Goal: Task Accomplishment & Management: Use online tool/utility

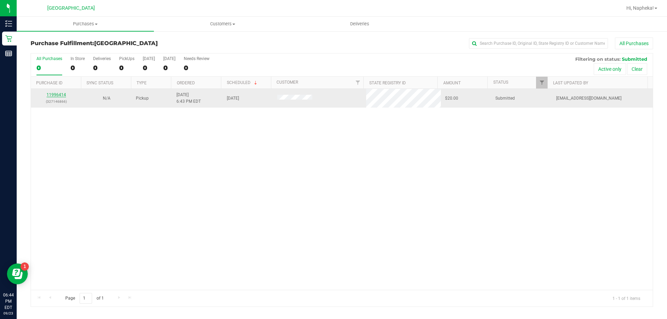
click at [60, 96] on link "11996414" at bounding box center [56, 94] width 19 height 5
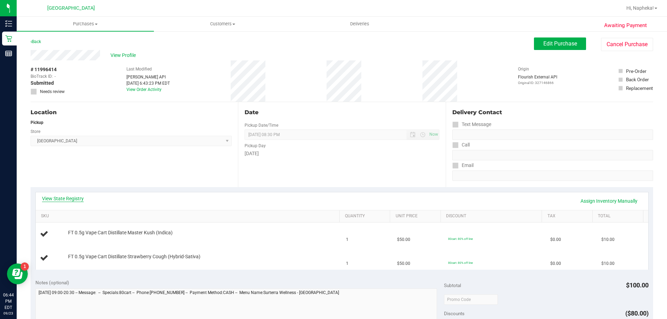
click at [65, 196] on link "View State Registry" at bounding box center [63, 198] width 42 height 7
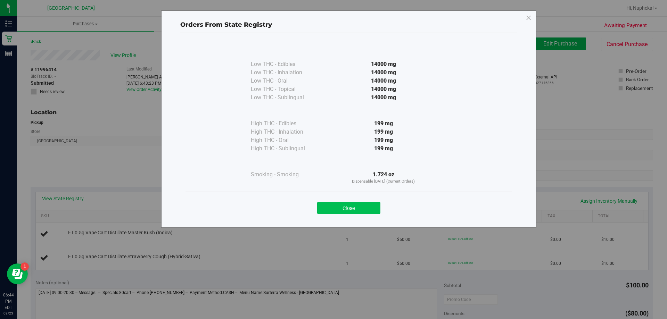
click at [350, 206] on button "Close" at bounding box center [348, 208] width 63 height 13
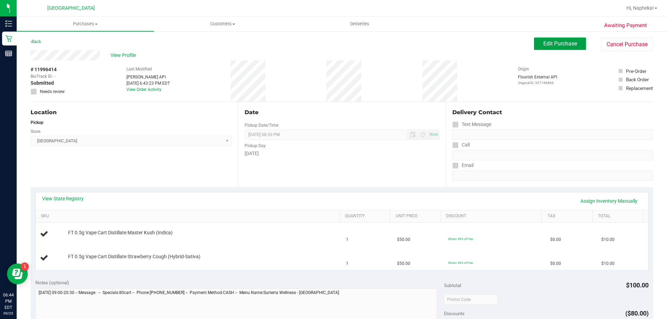
click at [553, 47] on span "Edit Purchase" at bounding box center [561, 43] width 34 height 7
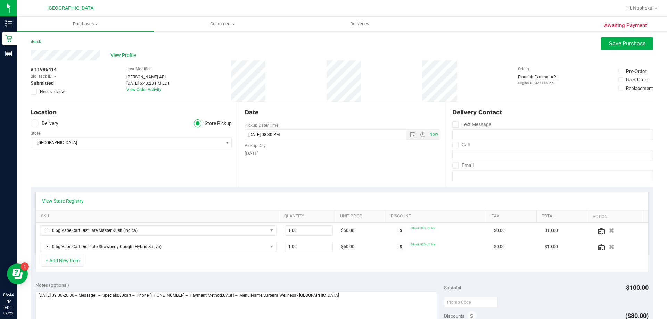
click at [34, 94] on span at bounding box center [34, 92] width 6 height 6
click at [0, 0] on input "Needs review" at bounding box center [0, 0] width 0 height 0
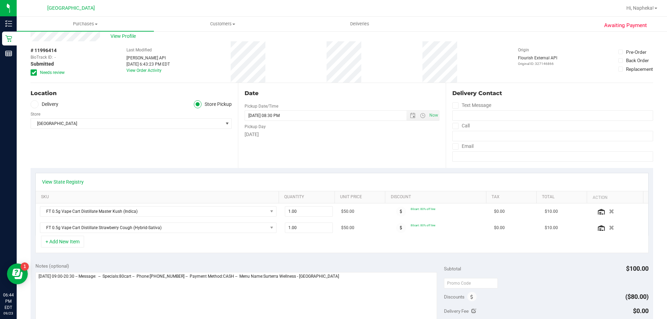
scroll to position [35, 0]
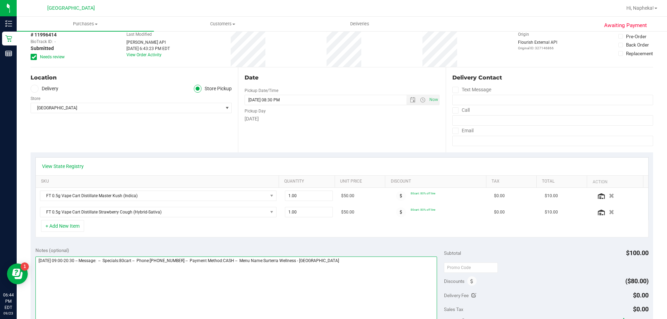
click at [386, 258] on textarea at bounding box center [236, 290] width 402 height 67
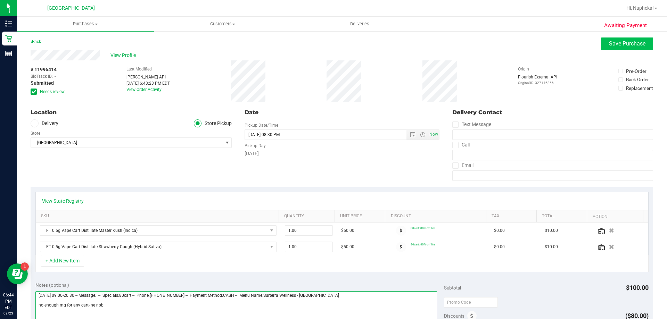
type textarea "[DATE] 09:00-20:30 -- Message: -- Specials:80cart -- Phone:[PHONE_NUMBER] -- Pa…"
click at [632, 39] on button "Save Purchase" at bounding box center [627, 44] width 52 height 13
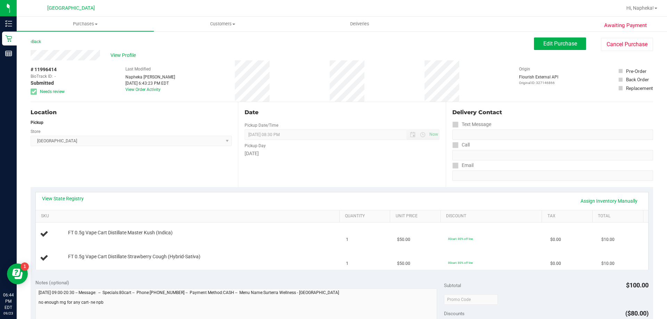
click at [121, 52] on span "View Profile" at bounding box center [125, 55] width 28 height 7
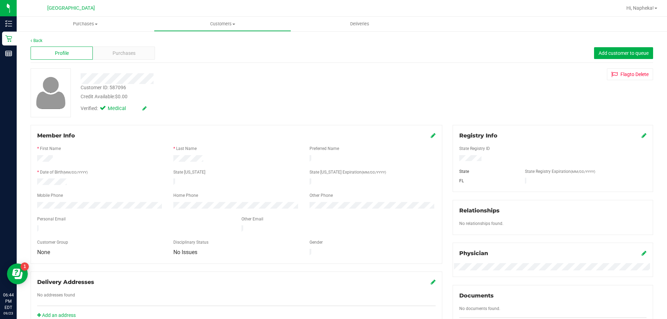
click at [121, 89] on div "Customer ID: 587096" at bounding box center [104, 87] width 46 height 7
click at [121, 85] on div "Customer ID: 587096" at bounding box center [104, 87] width 46 height 7
copy div "587096"
click at [39, 39] on link "Back" at bounding box center [37, 40] width 12 height 5
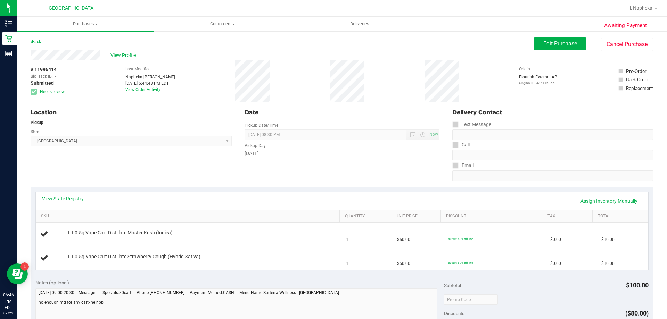
click at [72, 201] on link "View State Registry" at bounding box center [63, 198] width 42 height 7
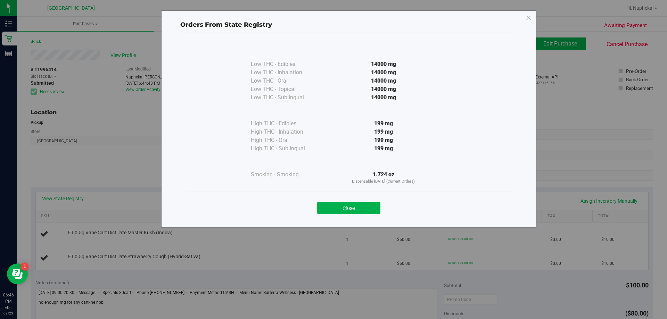
click at [347, 209] on button "Close" at bounding box center [348, 208] width 63 height 13
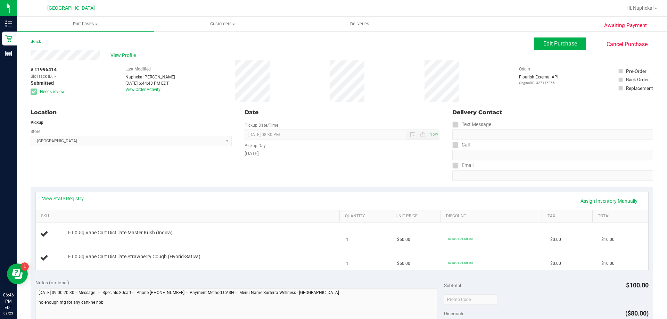
click at [117, 154] on div "Location Pickup Store [GEOGRAPHIC_DATA] WC Select Store [PERSON_NAME][GEOGRAPHI…" at bounding box center [135, 144] width 208 height 85
click at [36, 41] on link "Back" at bounding box center [36, 41] width 10 height 5
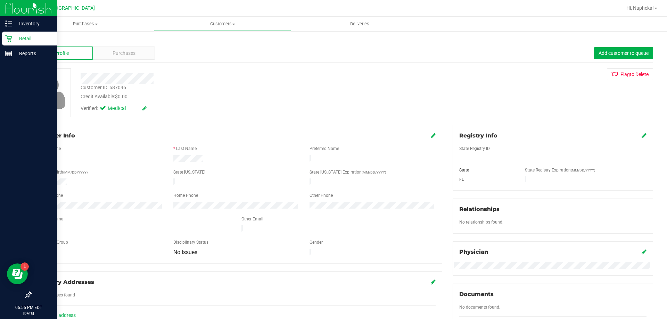
click at [15, 40] on p "Retail" at bounding box center [33, 38] width 42 height 8
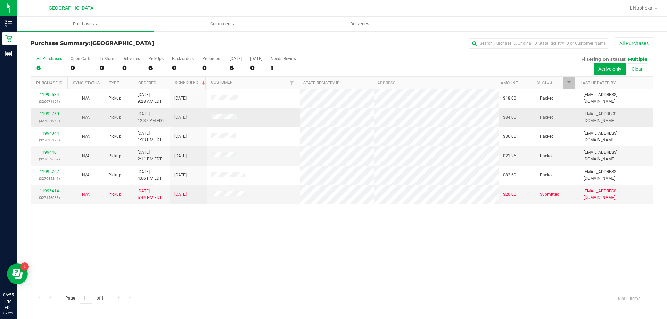
click at [56, 115] on link "11993760" at bounding box center [49, 114] width 19 height 5
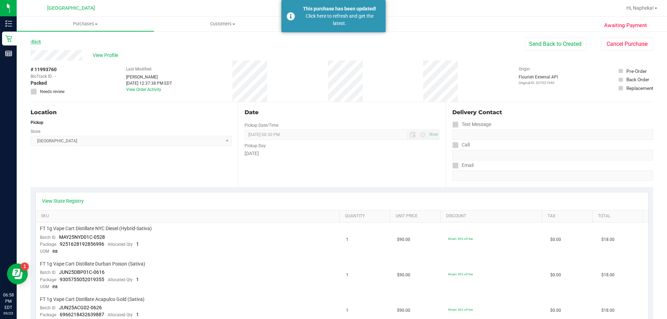
click at [40, 42] on link "Back" at bounding box center [36, 41] width 10 height 5
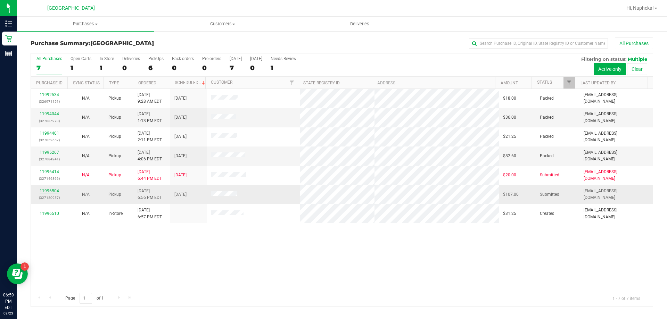
click at [55, 190] on link "11996504" at bounding box center [49, 191] width 19 height 5
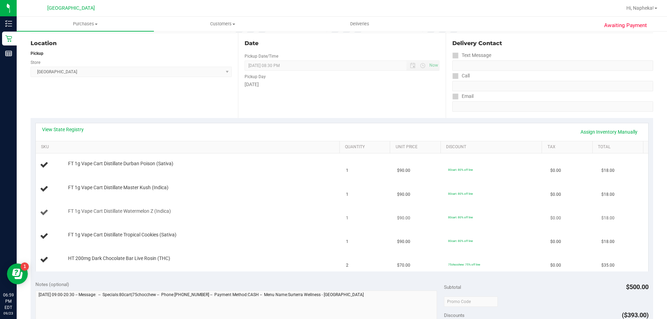
scroll to position [70, 0]
click at [72, 125] on div "View State Registry Assign Inventory Manually" at bounding box center [342, 132] width 613 height 18
click at [72, 127] on link "View State Registry" at bounding box center [63, 129] width 42 height 7
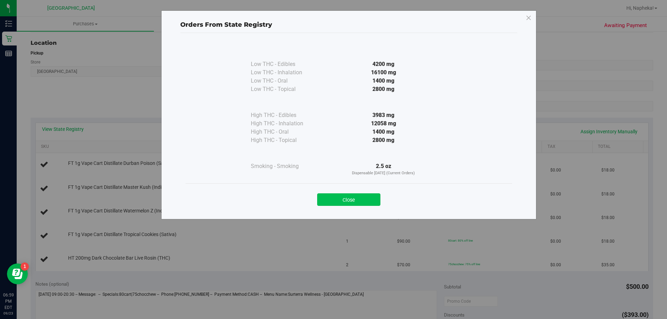
click at [357, 194] on button "Close" at bounding box center [348, 200] width 63 height 13
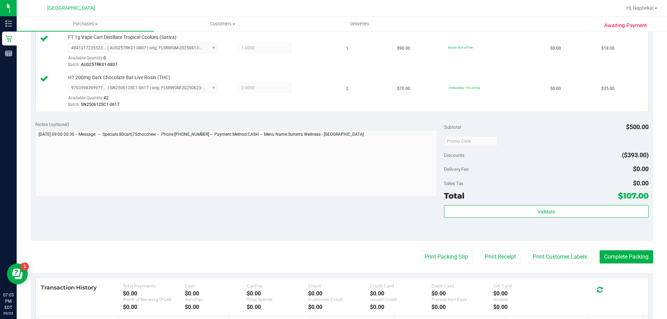
scroll to position [318, 0]
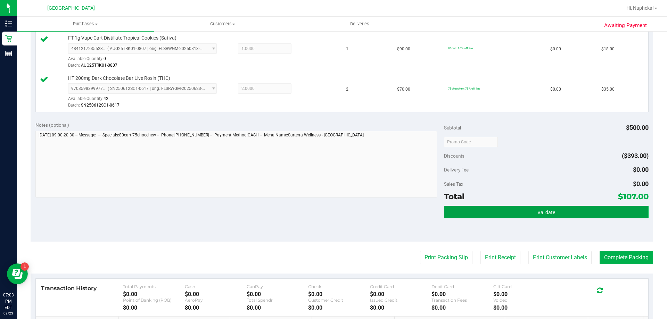
click at [594, 212] on button "Validate" at bounding box center [546, 212] width 204 height 13
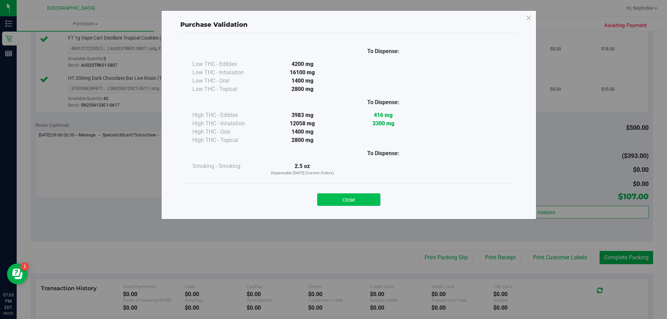
click at [368, 199] on button "Close" at bounding box center [348, 200] width 63 height 13
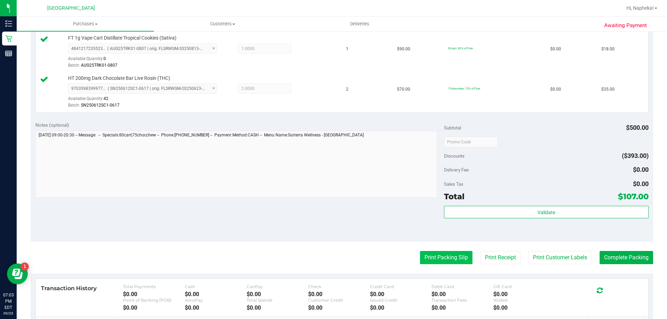
click at [448, 263] on button "Print Packing Slip" at bounding box center [446, 257] width 52 height 13
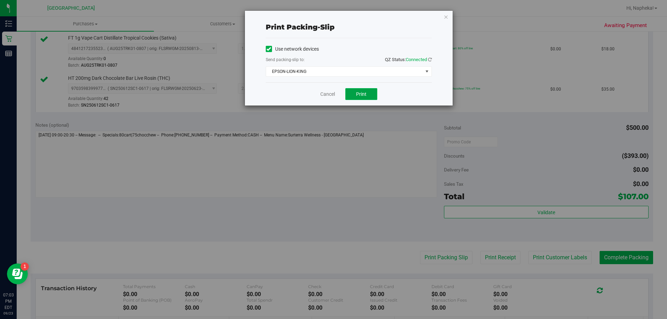
click at [368, 98] on button "Print" at bounding box center [362, 94] width 32 height 12
click at [326, 97] on link "Cancel" at bounding box center [327, 94] width 15 height 7
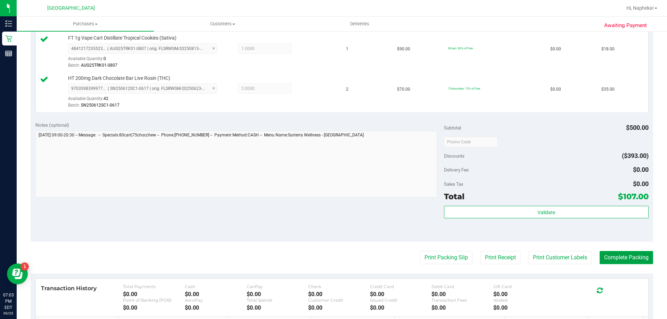
click at [634, 263] on button "Complete Packing" at bounding box center [627, 257] width 54 height 13
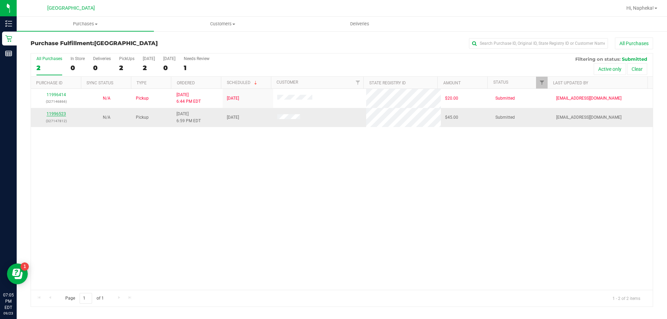
click at [60, 115] on link "11996523" at bounding box center [56, 114] width 19 height 5
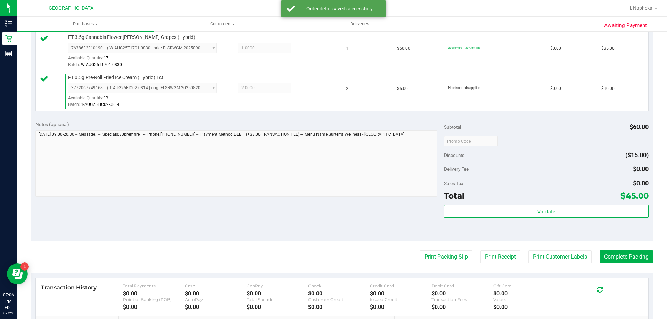
scroll to position [214, 0]
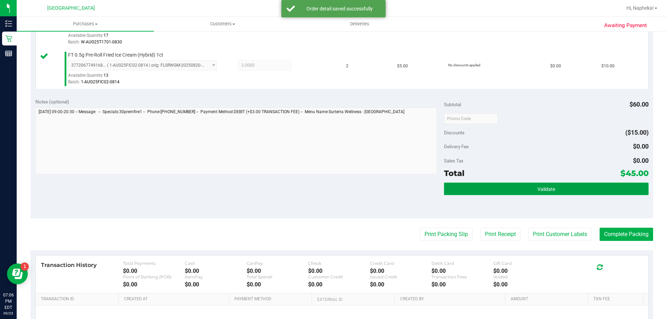
click at [526, 195] on button "Validate" at bounding box center [546, 189] width 204 height 13
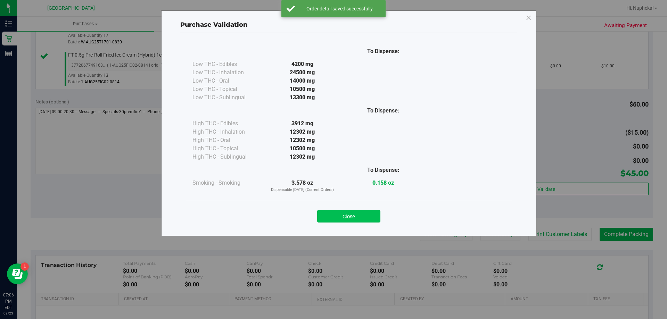
click at [359, 216] on button "Close" at bounding box center [348, 216] width 63 height 13
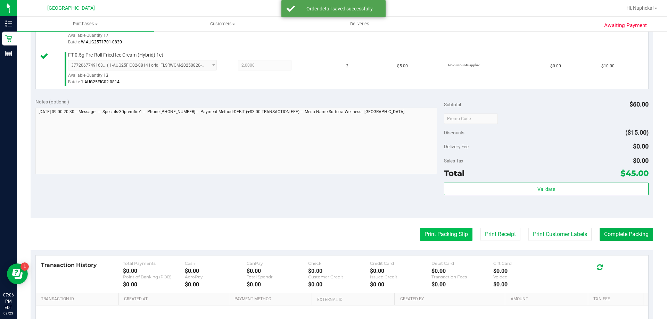
click at [451, 229] on button "Print Packing Slip" at bounding box center [446, 234] width 52 height 13
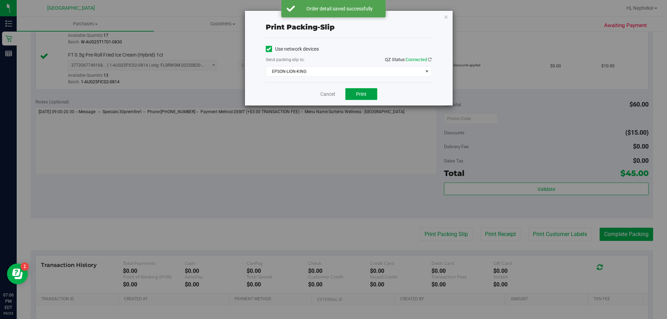
click at [362, 93] on span "Print" at bounding box center [361, 94] width 10 height 6
click at [333, 93] on link "Cancel" at bounding box center [327, 94] width 15 height 7
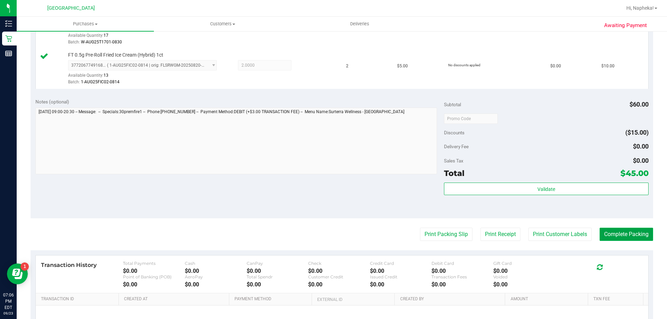
click at [633, 233] on button "Complete Packing" at bounding box center [627, 234] width 54 height 13
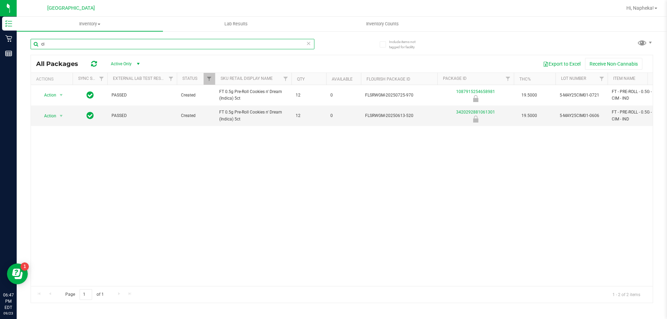
type input "c"
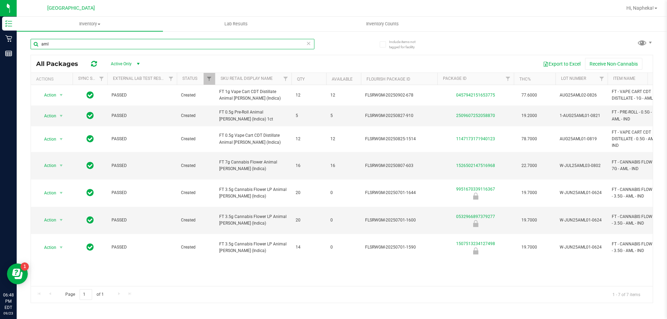
type input "aml"
